Goal: Information Seeking & Learning: Understand process/instructions

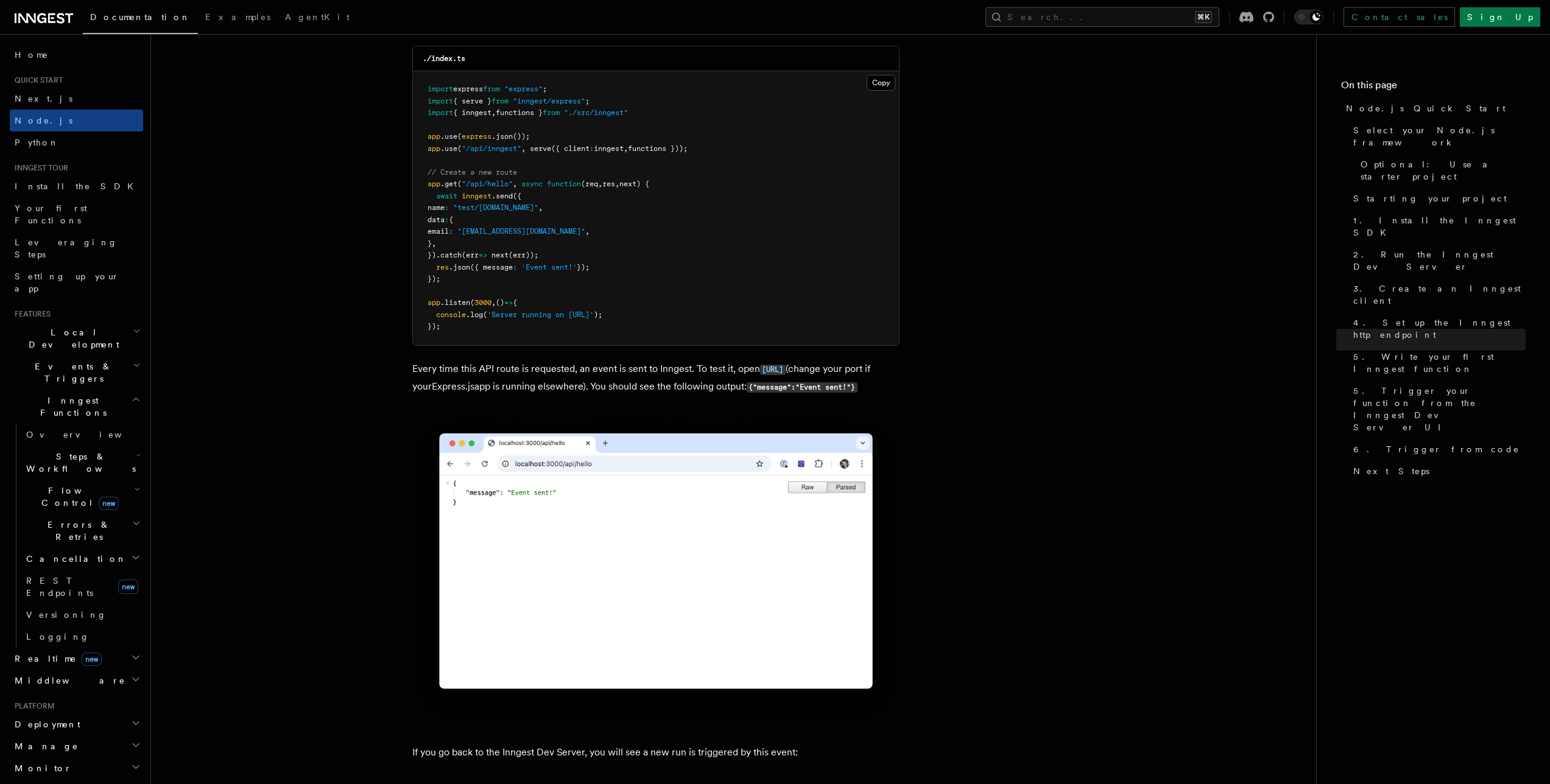
click at [91, 355] on h2 "Events & Triggers" at bounding box center [76, 372] width 133 height 34
click at [46, 505] on span "Crons" at bounding box center [46, 510] width 40 height 10
click at [43, 505] on span "Crons" at bounding box center [46, 510] width 40 height 10
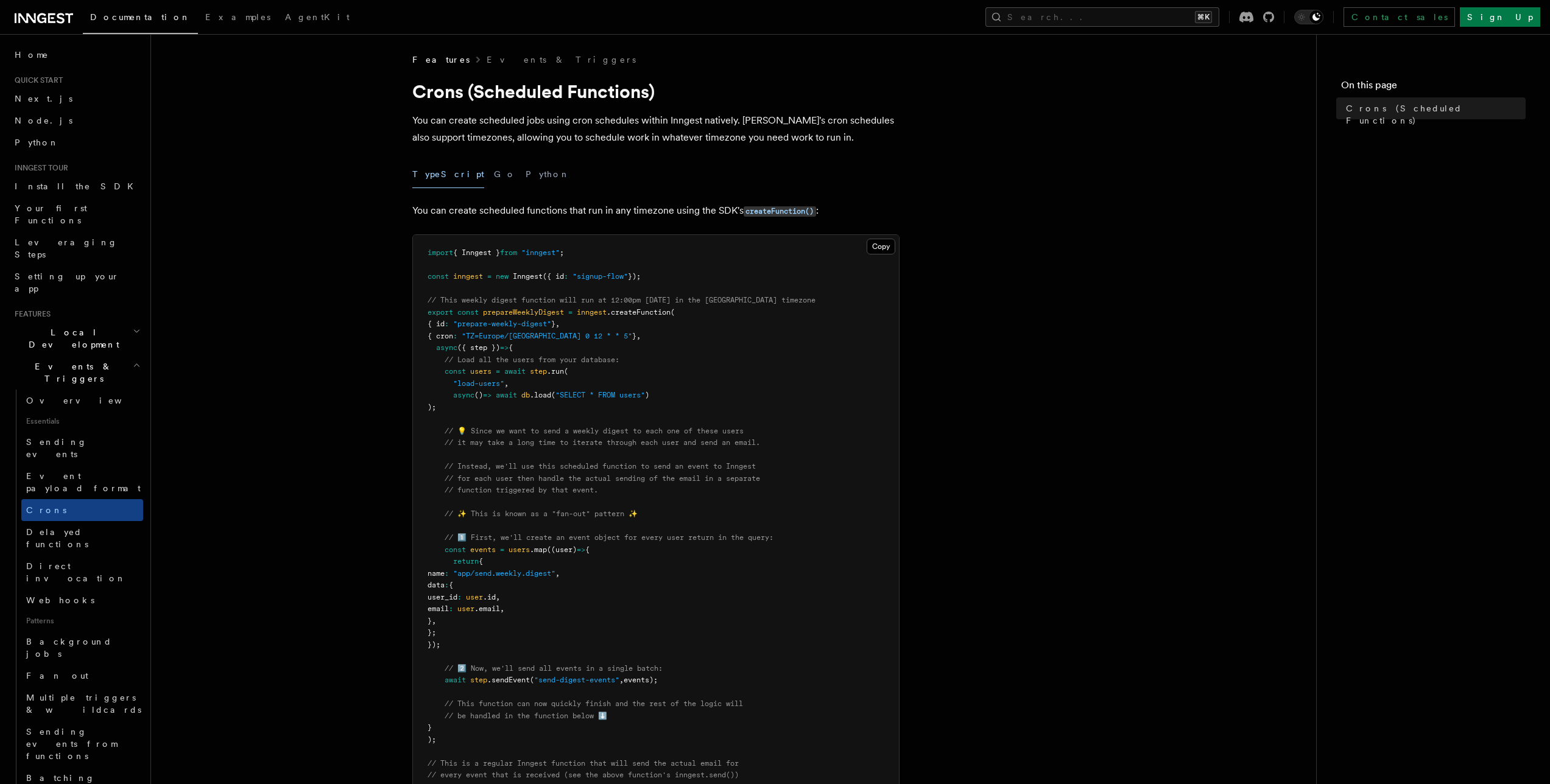
click at [281, 397] on article "Features Events & Triggers Crons (Scheduled Functions) You can create scheduled…" at bounding box center [733, 694] width 1126 height 1282
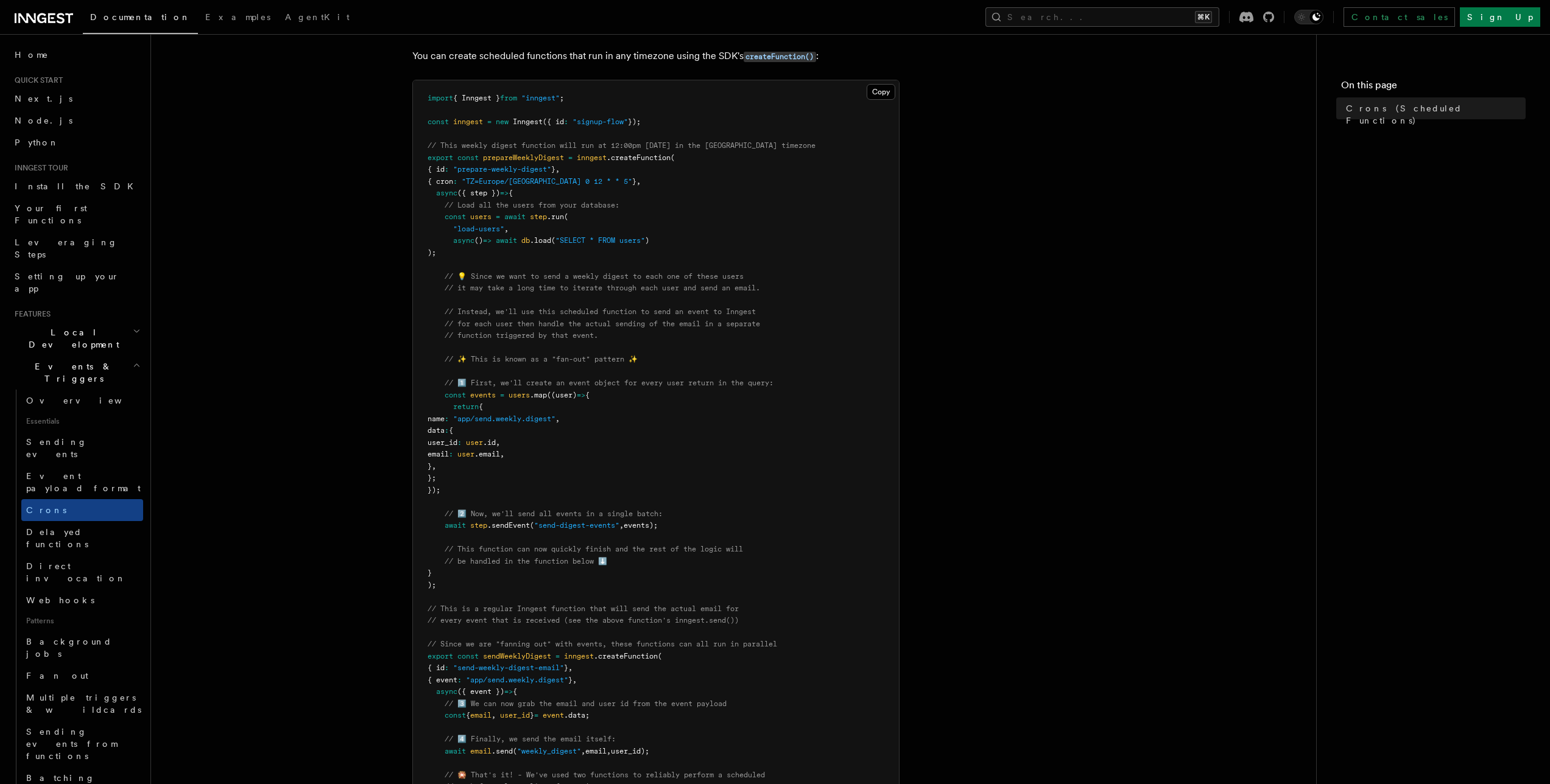
scroll to position [170, 0]
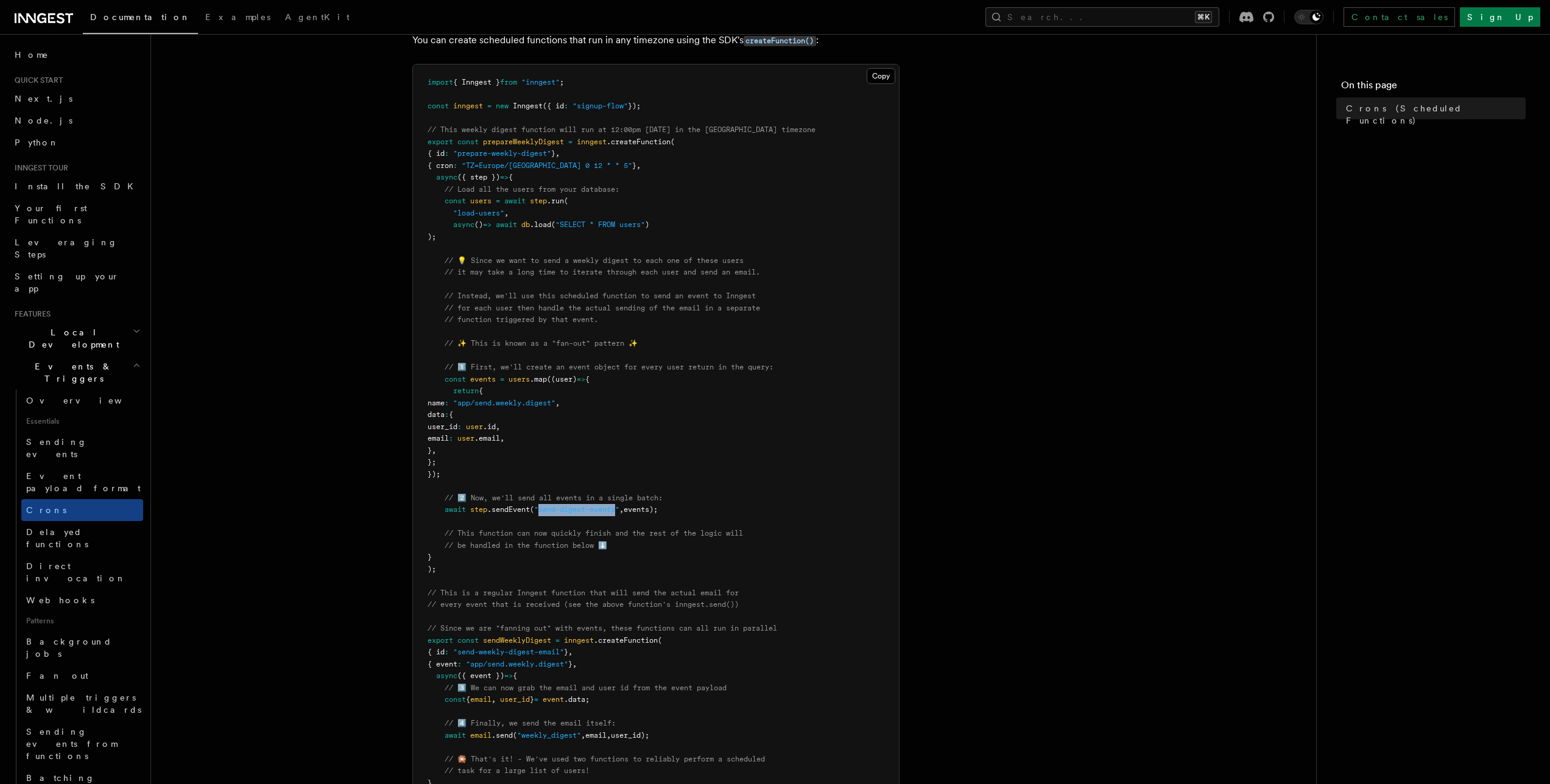
drag, startPoint x: 541, startPoint y: 511, endPoint x: 619, endPoint y: 509, distance: 78.0
click at [619, 509] on span ""send-digest-events"" at bounding box center [576, 509] width 85 height 9
copy span "send-digest-events"
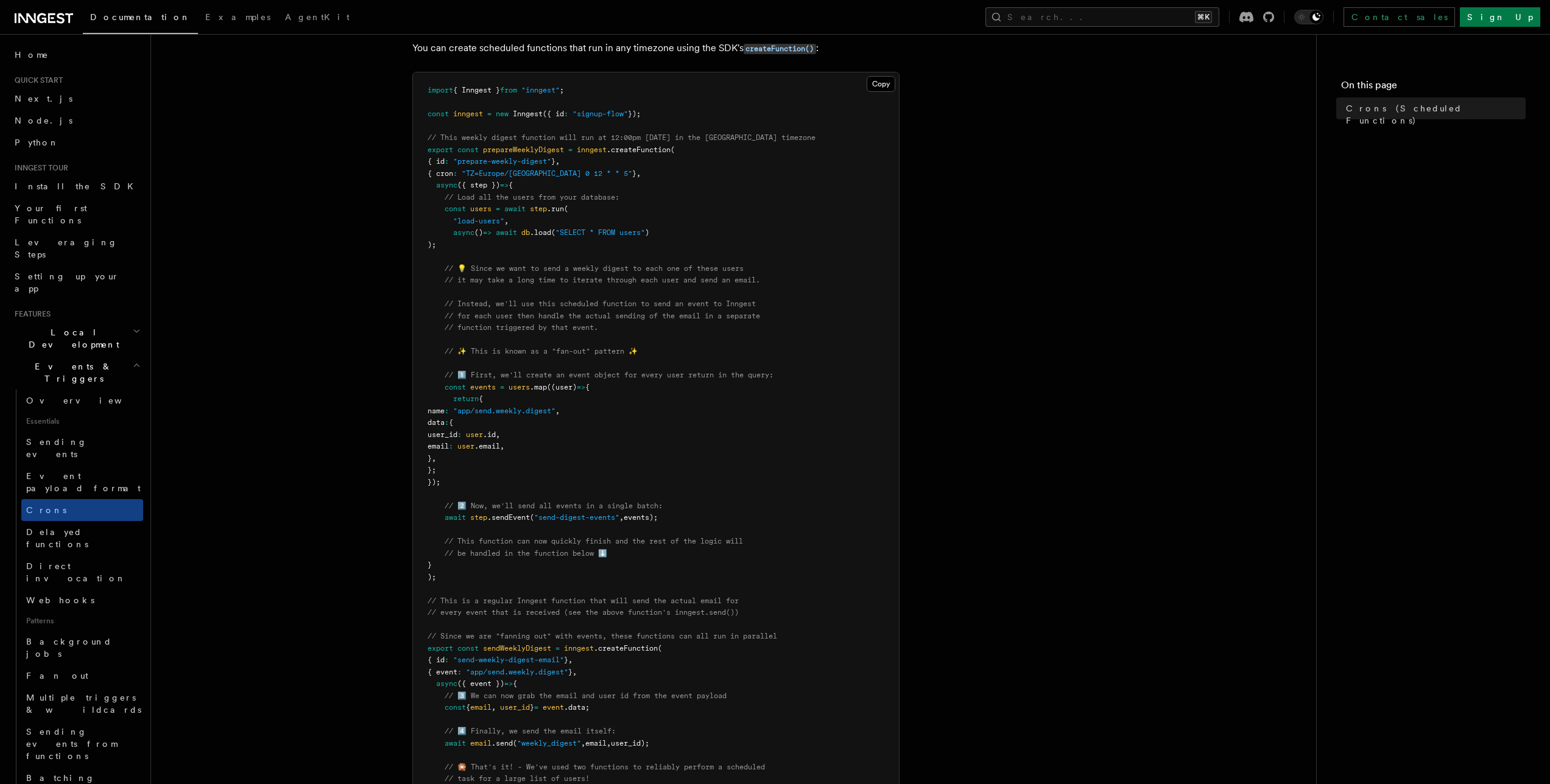
scroll to position [0, 0]
